Goal: Information Seeking & Learning: Stay updated

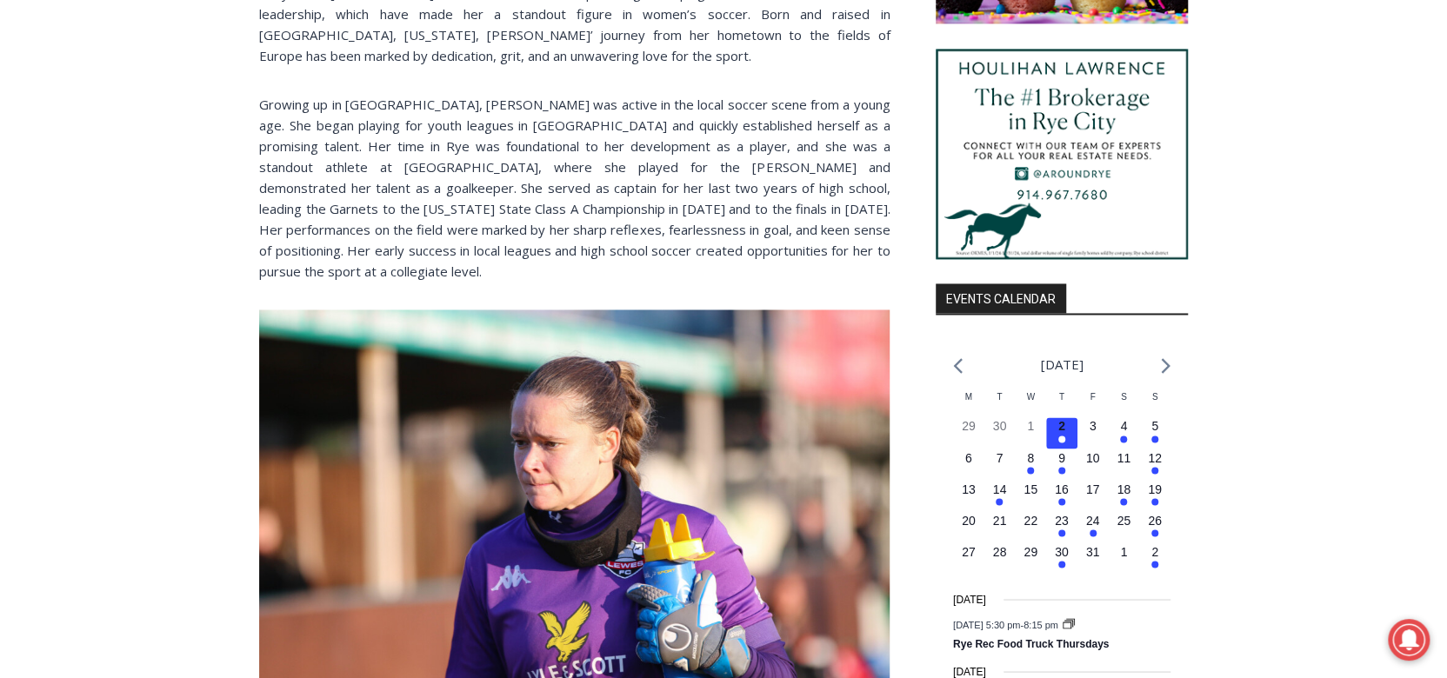
scroll to position [1551, 0]
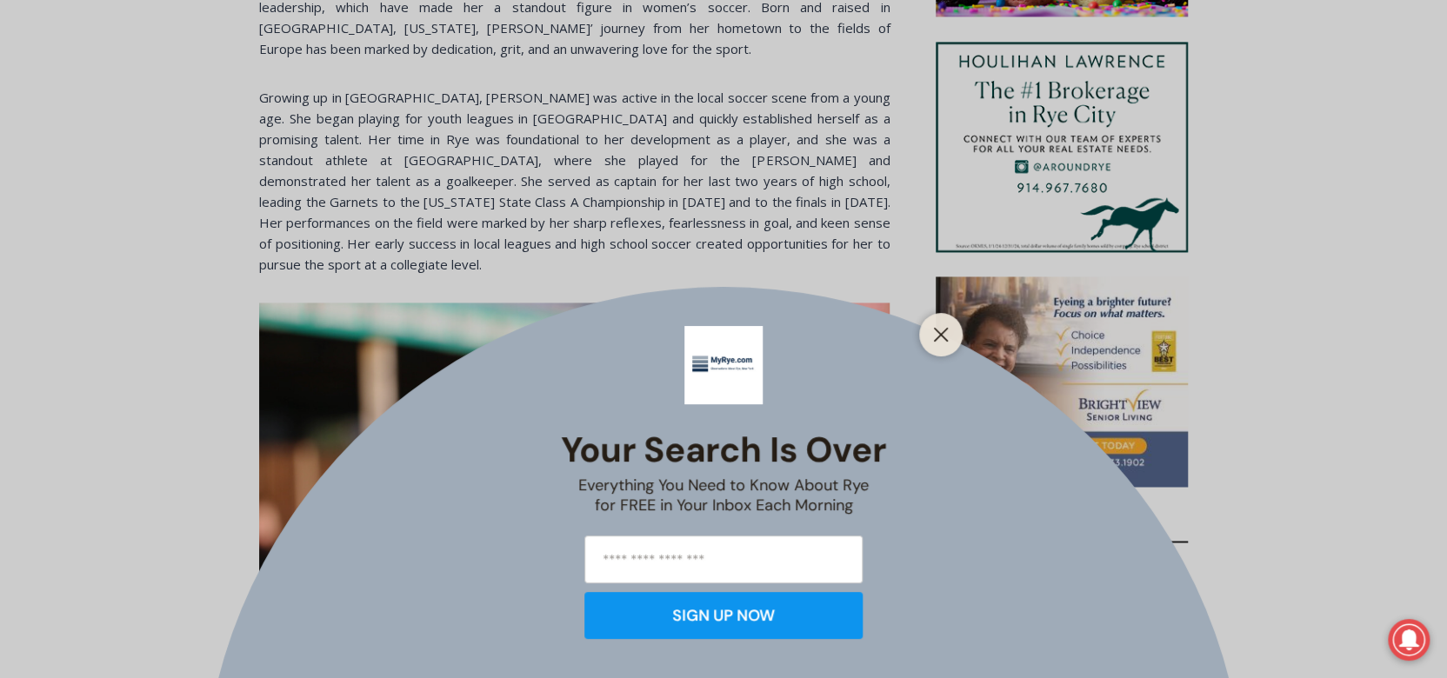
click at [942, 337] on icon "Close" at bounding box center [941, 335] width 16 height 16
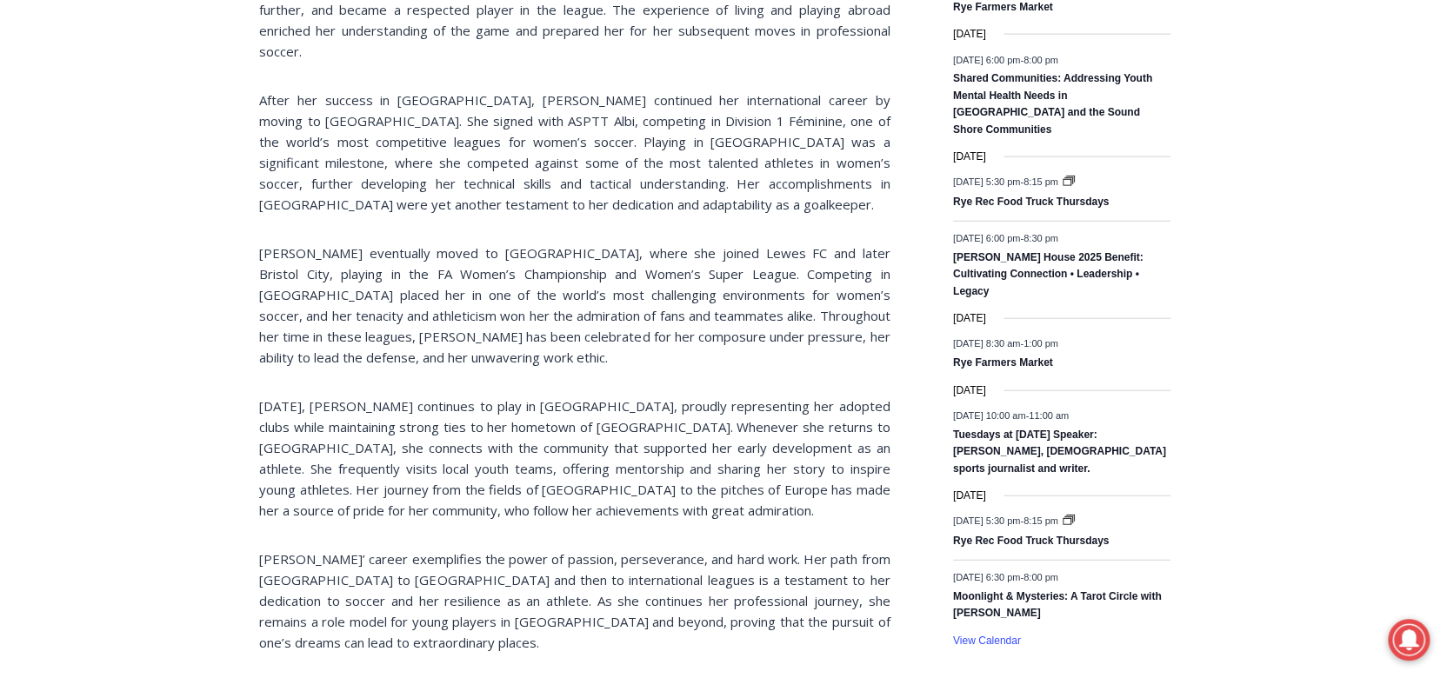
scroll to position [2574, 0]
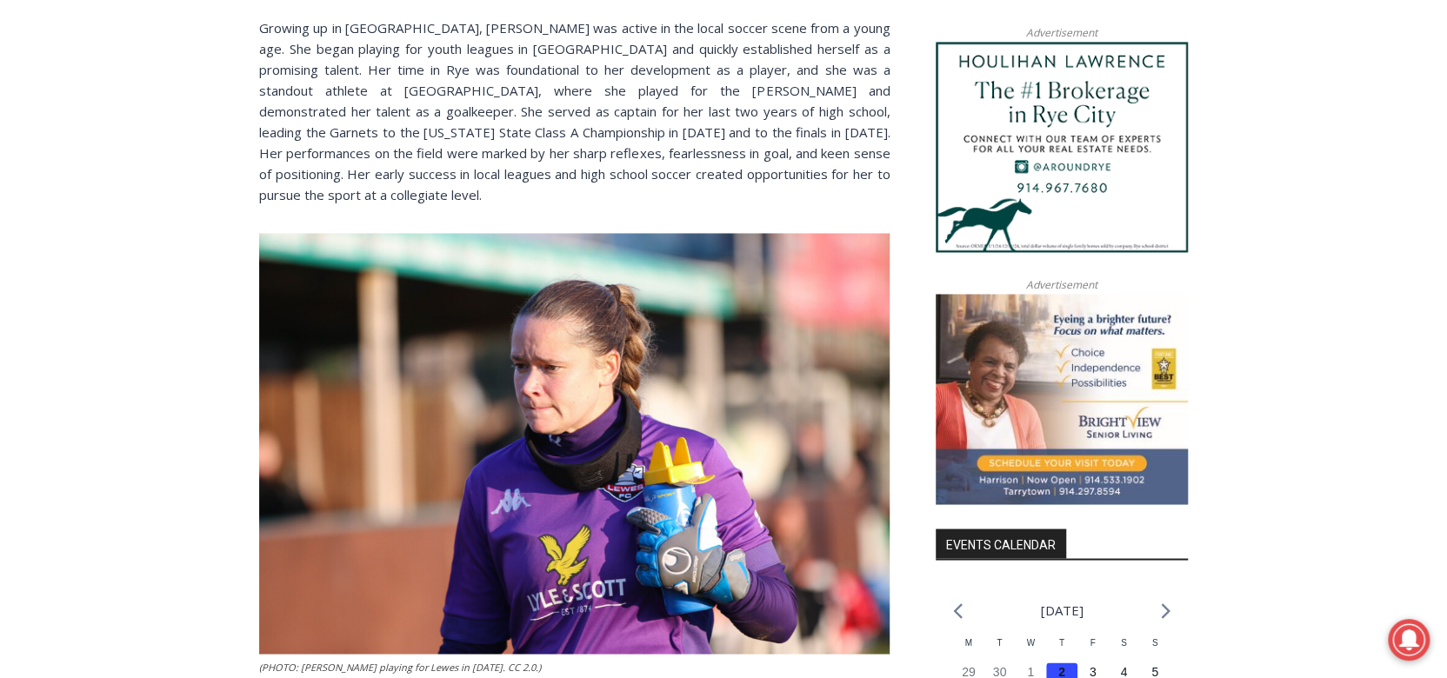
scroll to position [1618, 0]
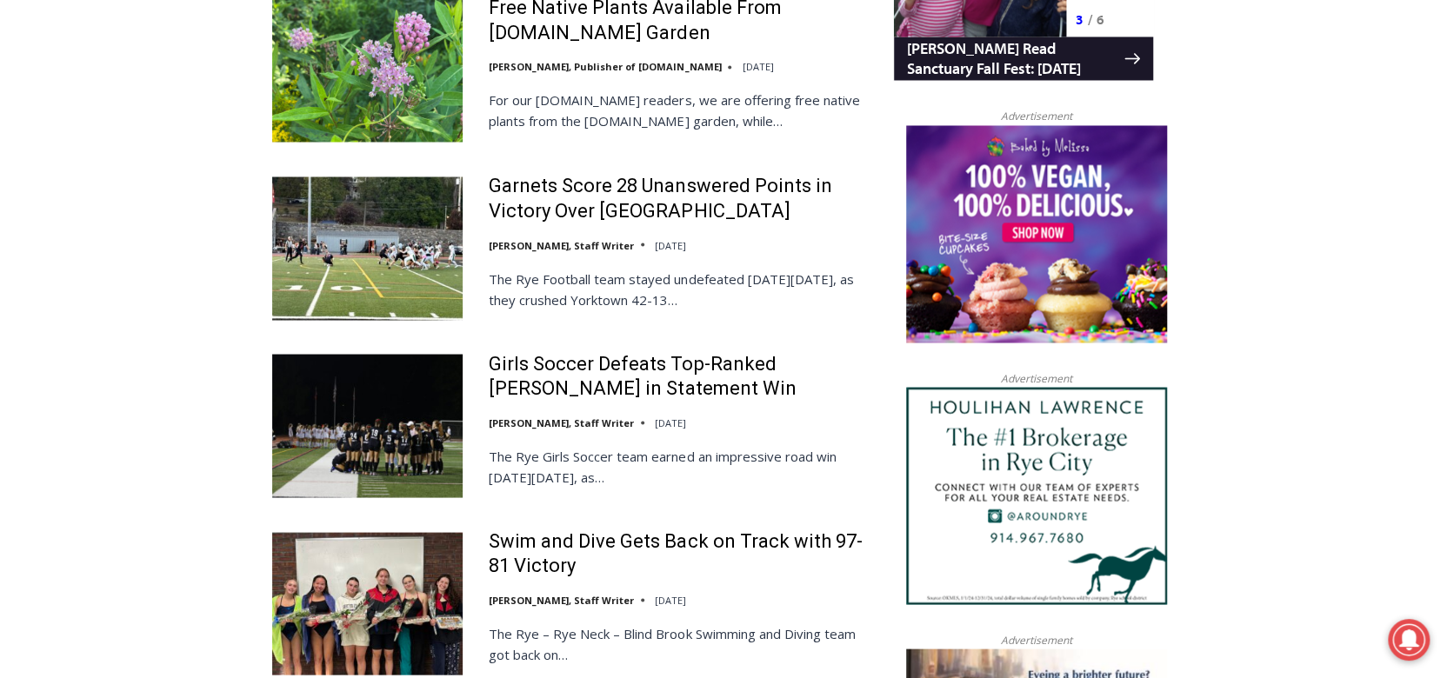
scroll to position [1844, 0]
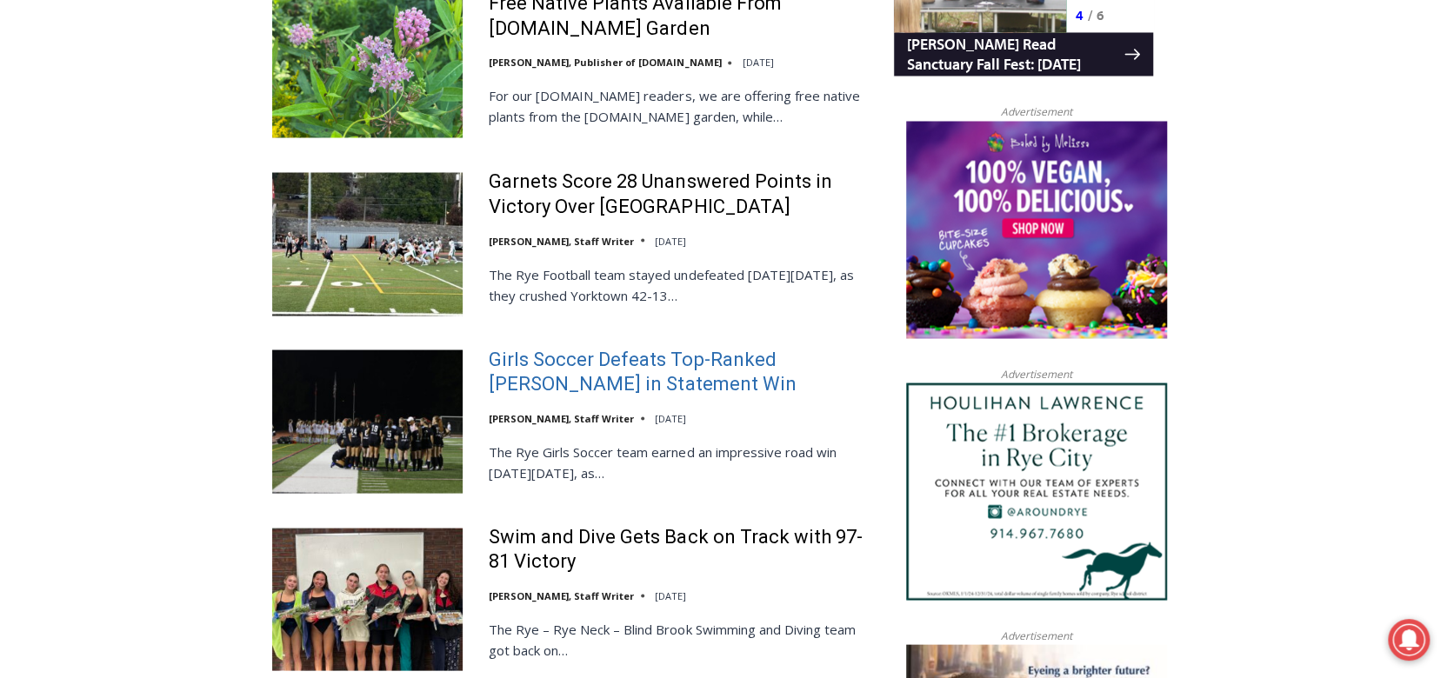
click at [655, 364] on link "Girls Soccer Defeats Top-Ranked [PERSON_NAME] in Statement Win" at bounding box center [680, 372] width 382 height 50
